Goal: Check status: Check status

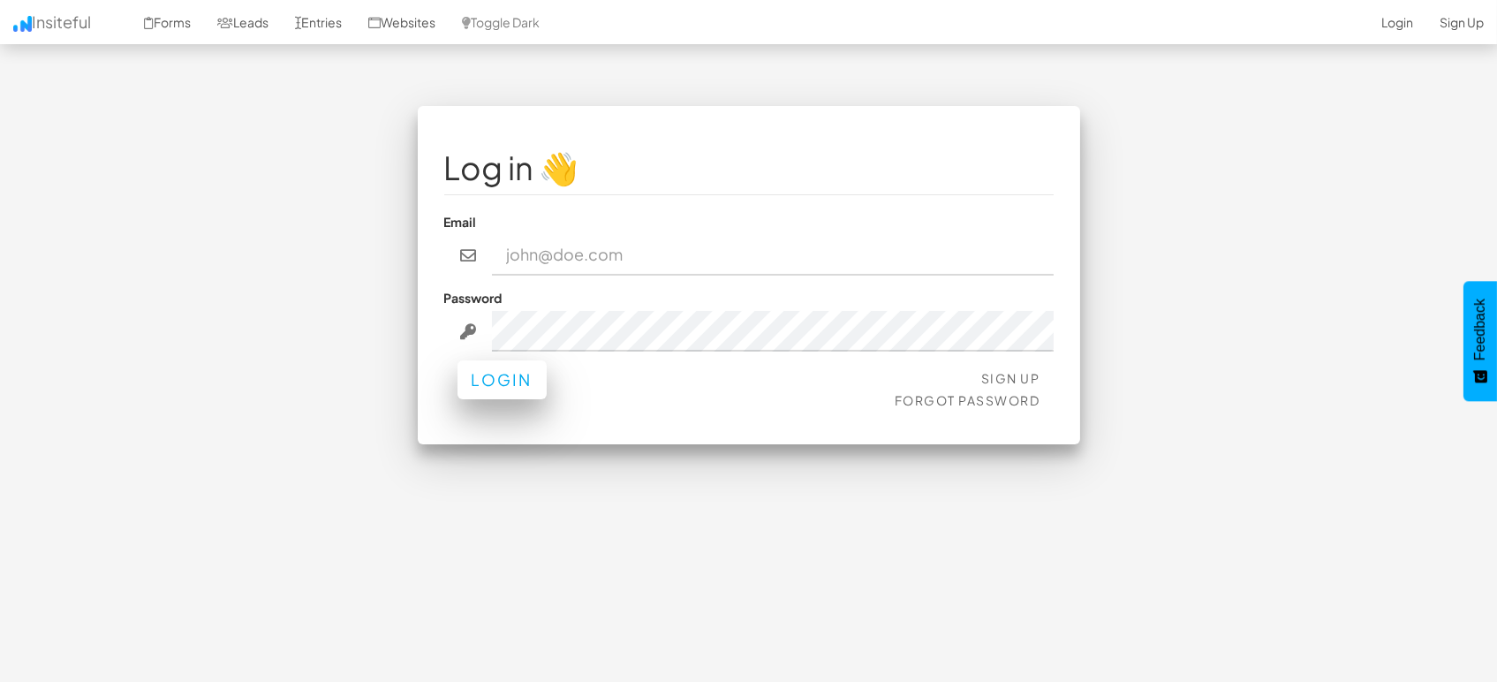
type input "[EMAIL_ADDRESS][DOMAIN_NAME]"
click at [511, 390] on button "Login" at bounding box center [502, 379] width 89 height 39
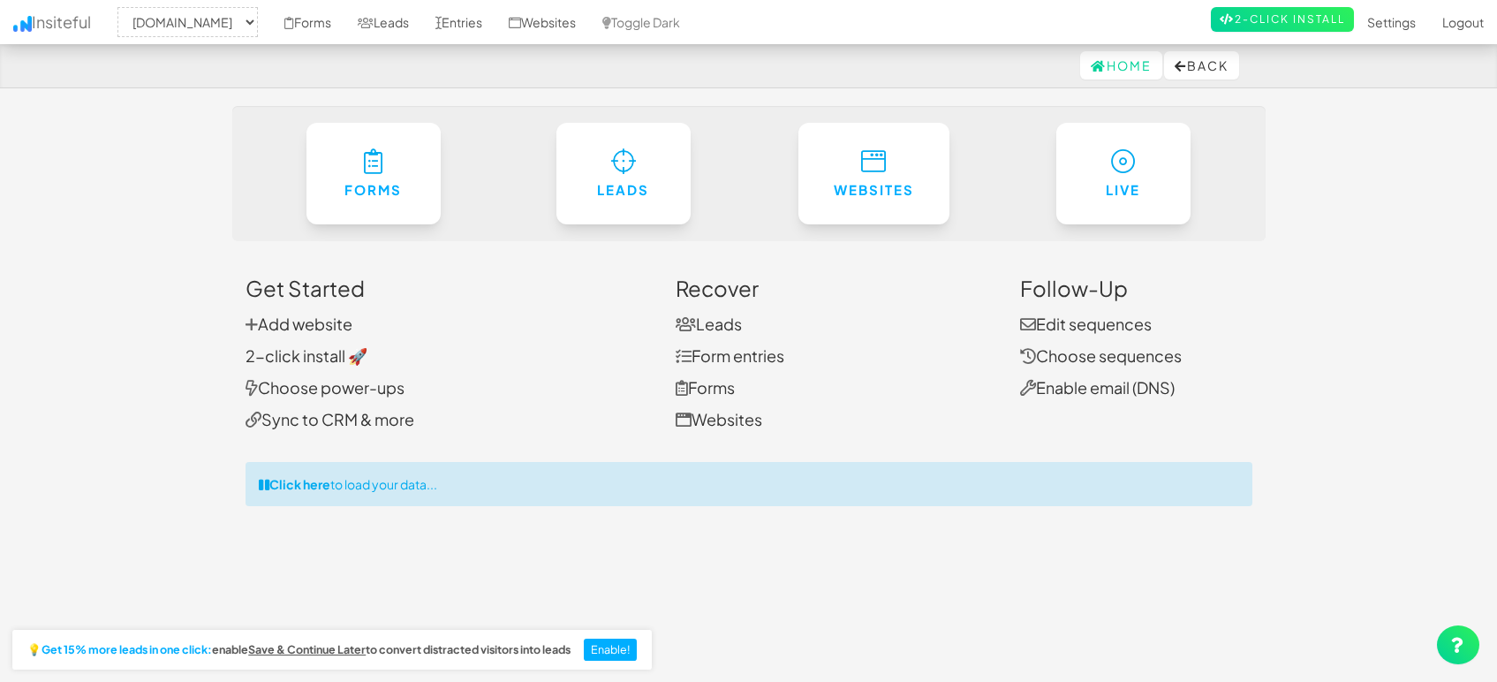
select select "1505"
click at [469, 26] on link "Entries" at bounding box center [458, 22] width 73 height 44
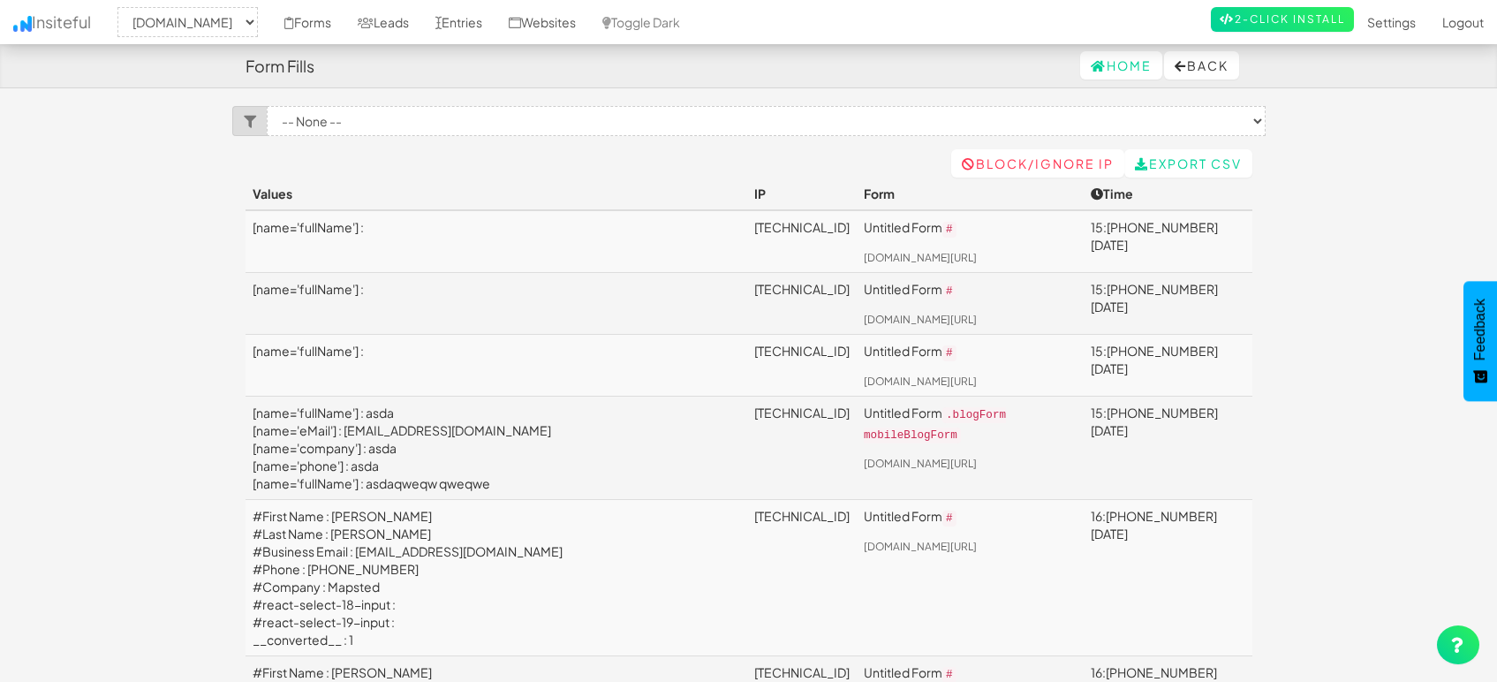
select select "1505"
click at [403, 26] on link "Leads" at bounding box center [383, 22] width 78 height 44
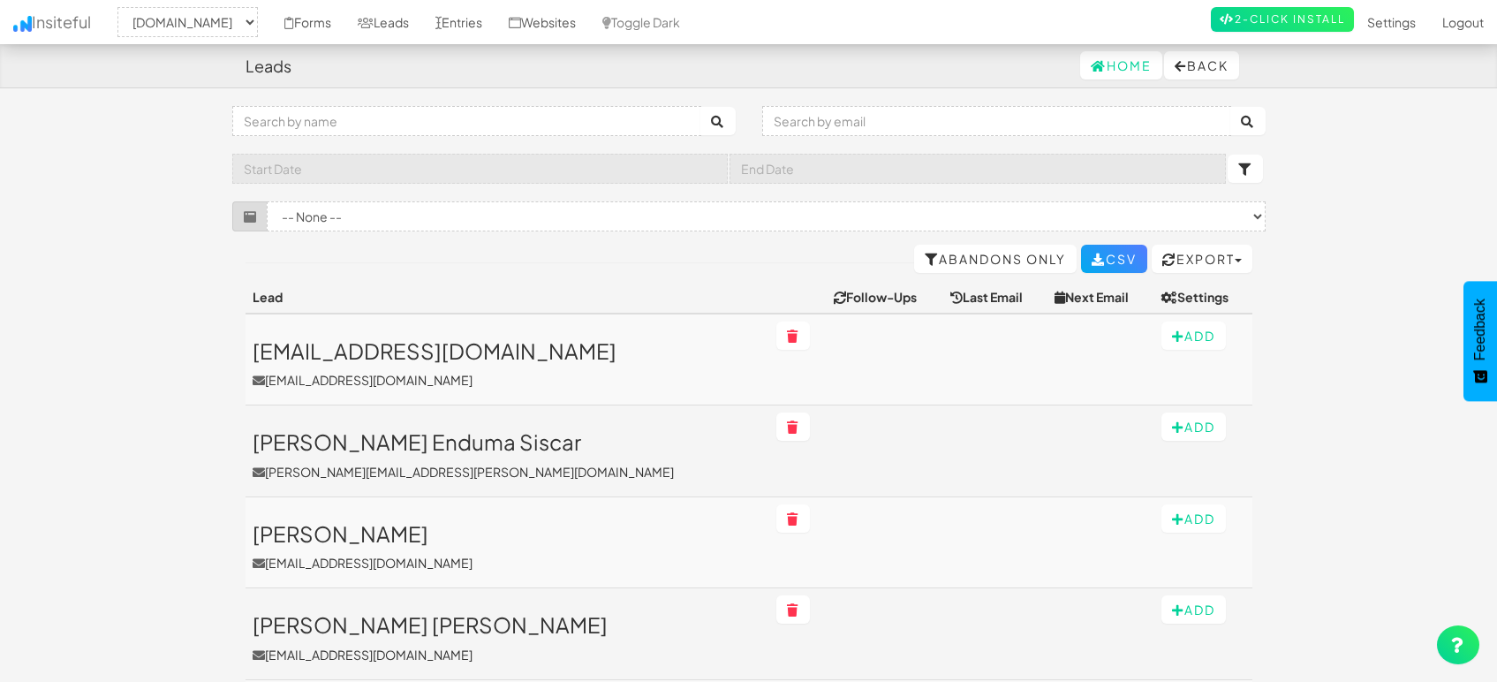
select select "1505"
